Goal: Book appointment/travel/reservation

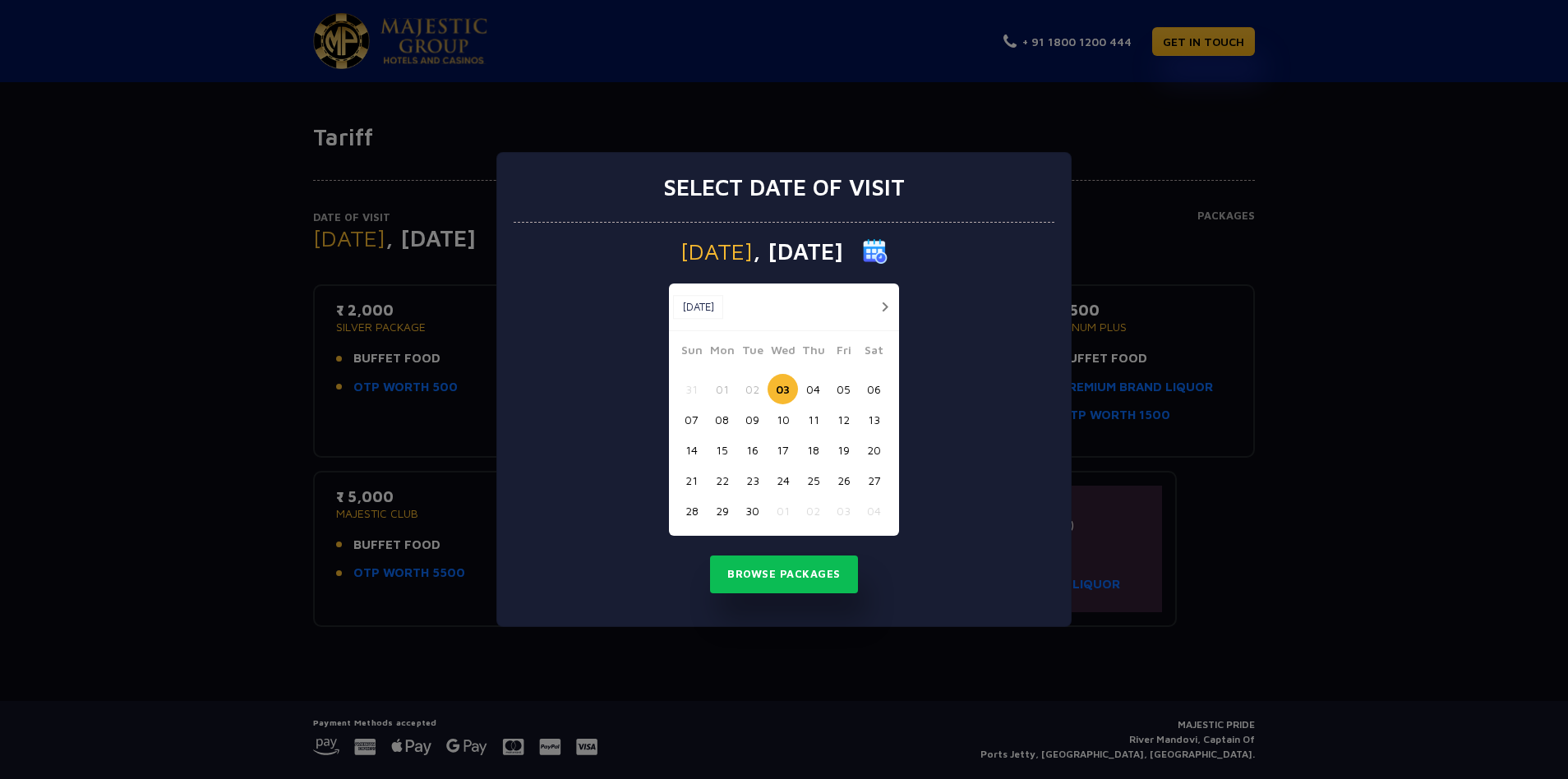
click at [889, 306] on button "button" at bounding box center [884, 307] width 21 height 21
click at [816, 485] on button "23" at bounding box center [813, 480] width 31 height 31
click at [805, 580] on button "Browse Packages" at bounding box center [784, 574] width 148 height 37
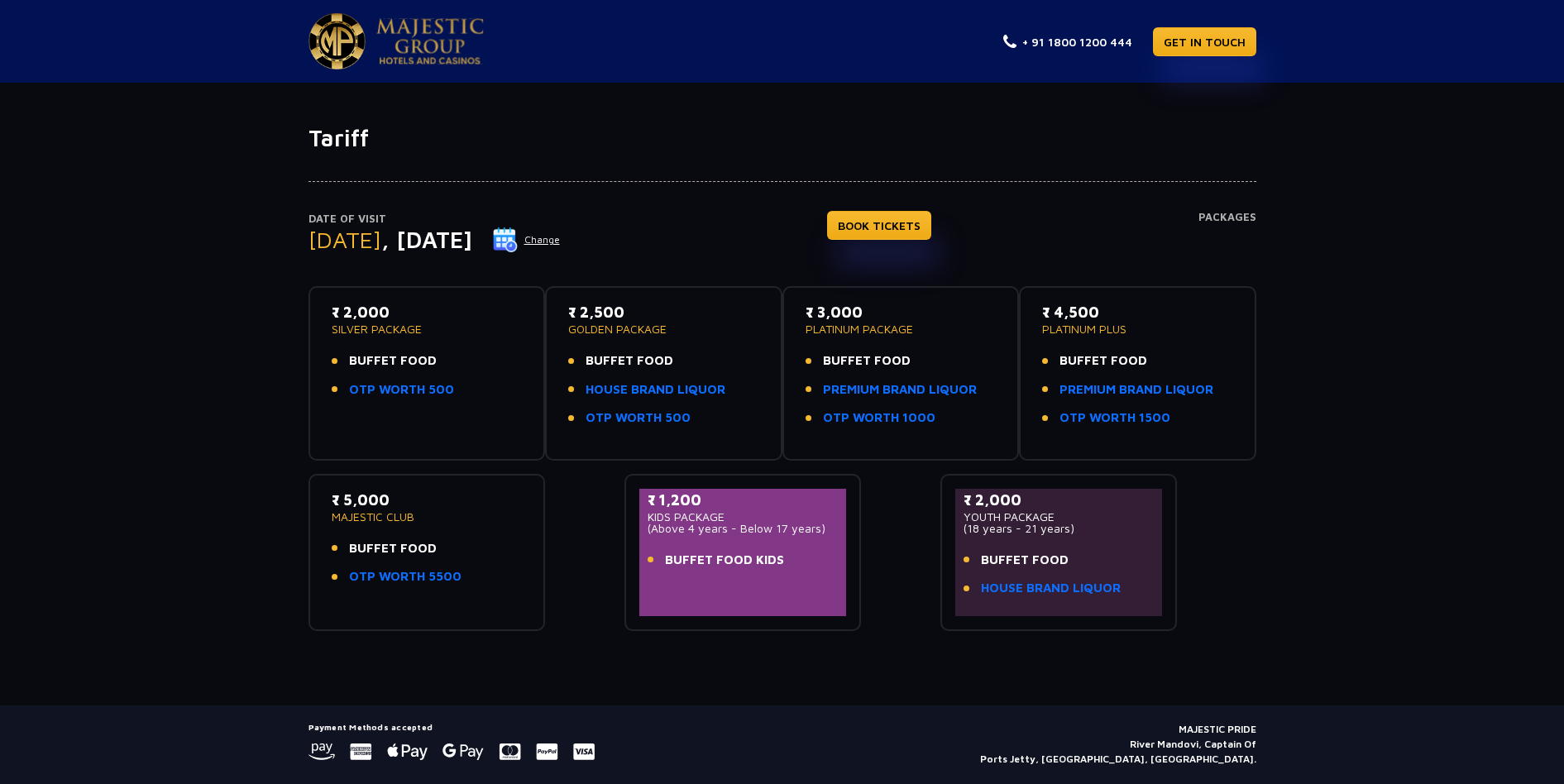
click at [357, 42] on img at bounding box center [337, 41] width 57 height 57
click at [442, 48] on img at bounding box center [430, 41] width 107 height 47
